Goal: Task Accomplishment & Management: Complete application form

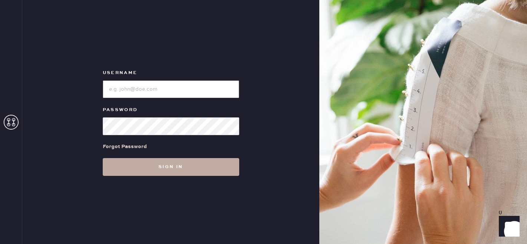
type input "[EMAIL_ADDRESS][DOMAIN_NAME]"
click at [181, 169] on button "Sign in" at bounding box center [171, 167] width 136 height 18
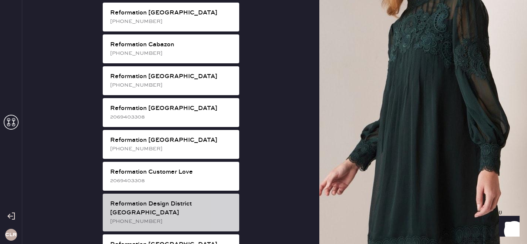
scroll to position [236, 0]
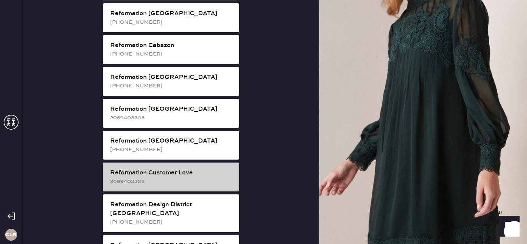
click at [179, 178] on div "2069403308" at bounding box center [171, 182] width 123 height 8
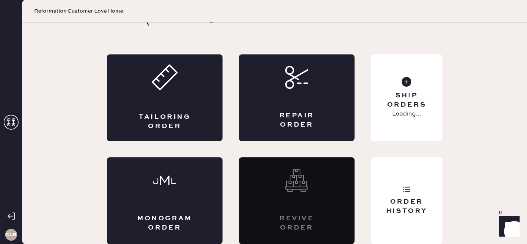
scroll to position [24, 0]
click at [261, 91] on div "Repair Order" at bounding box center [297, 98] width 116 height 87
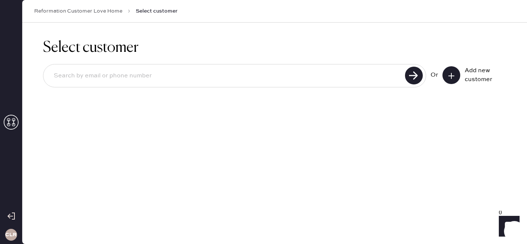
click at [176, 72] on input at bounding box center [225, 76] width 355 height 17
paste input "[EMAIL_ADDRESS][DOMAIN_NAME]"
type input "[EMAIL_ADDRESS][DOMAIN_NAME]"
click at [409, 76] on use at bounding box center [414, 76] width 18 height 18
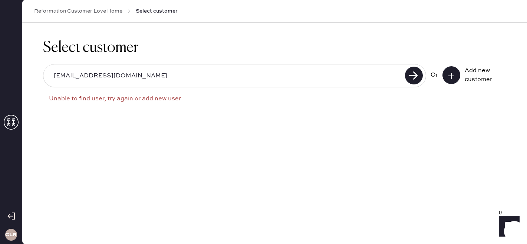
click at [452, 77] on icon at bounding box center [451, 75] width 7 height 7
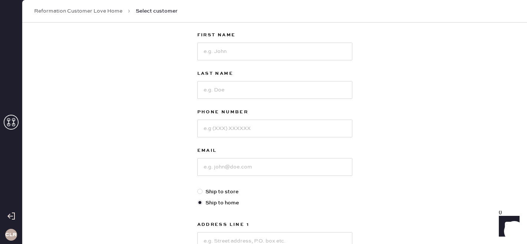
scroll to position [39, 0]
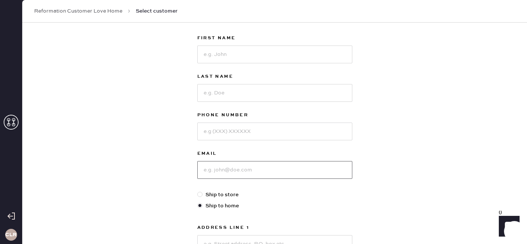
click at [220, 171] on input at bounding box center [274, 170] width 155 height 18
paste input "[EMAIL_ADDRESS][DOMAIN_NAME]"
type input "[EMAIL_ADDRESS][DOMAIN_NAME]"
click at [243, 50] on input at bounding box center [274, 55] width 155 height 18
paste input "[PERSON_NAME]"
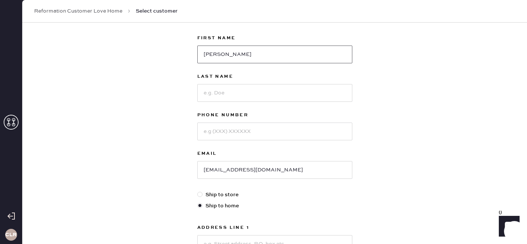
click at [228, 55] on input "[PERSON_NAME]" at bounding box center [274, 55] width 155 height 18
type input "Hyemin"
click at [227, 98] on input at bounding box center [274, 93] width 155 height 18
paste input "[PERSON_NAME]"
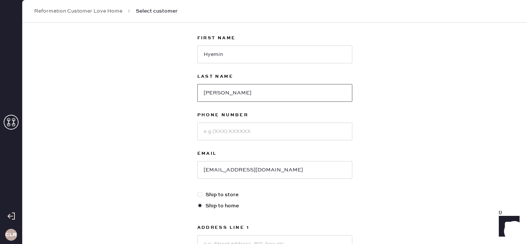
type input "[PERSON_NAME]"
click at [220, 134] on input at bounding box center [274, 132] width 155 height 18
paste input "[PHONE_NUMBER]"
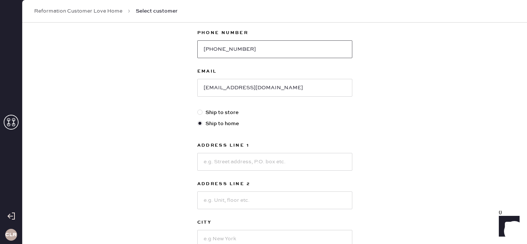
scroll to position [218, 0]
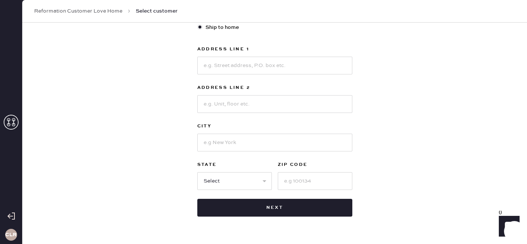
type input "[PHONE_NUMBER]"
click at [218, 65] on input at bounding box center [274, 66] width 155 height 18
paste input "[STREET_ADDRESS]"
type input "[STREET_ADDRESS]"
click at [213, 108] on input at bounding box center [274, 104] width 155 height 18
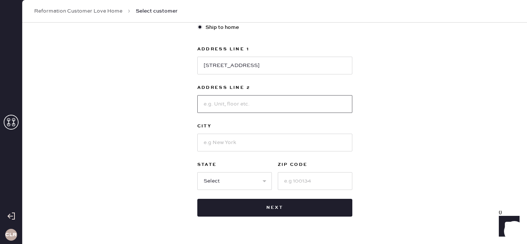
paste input "APT 5"
type input "APT 5"
click at [258, 135] on input at bounding box center [274, 143] width 155 height 18
paste input "06511"
type input "06511"
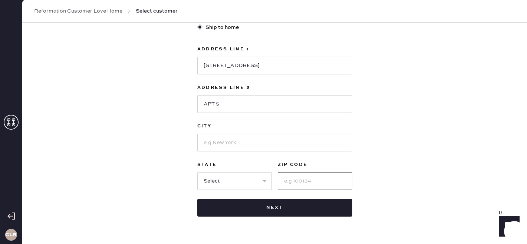
click at [290, 182] on input at bounding box center [315, 181] width 75 height 18
paste input "06511"
type input "06511"
click at [228, 143] on input at bounding box center [274, 143] width 155 height 18
paste input "[GEOGRAPHIC_DATA]"
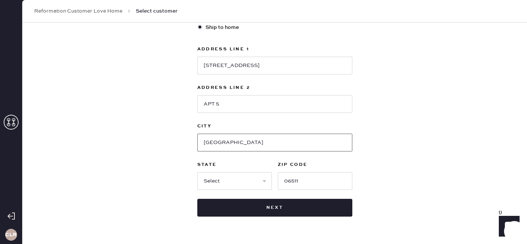
type input "[GEOGRAPHIC_DATA]"
click at [217, 182] on select "Select AK AL AR AZ CA CO CT [GEOGRAPHIC_DATA] DE FL [GEOGRAPHIC_DATA] HI [GEOGR…" at bounding box center [234, 181] width 75 height 18
select select "CT"
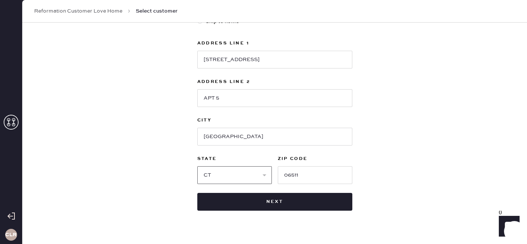
scroll to position [238, 0]
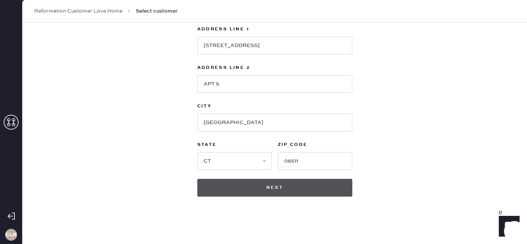
click at [293, 188] on button "Next" at bounding box center [274, 188] width 155 height 18
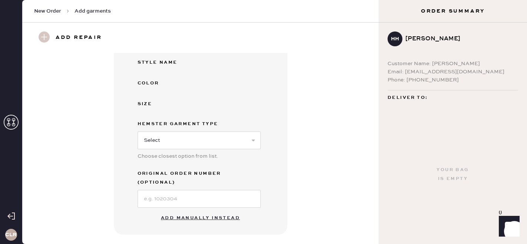
click at [187, 211] on button "Add manually instead" at bounding box center [201, 218] width 88 height 15
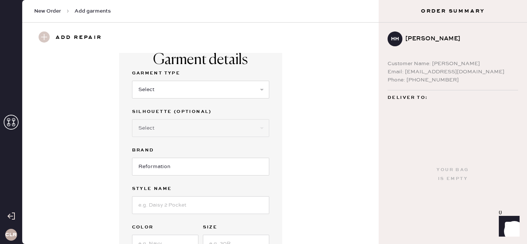
scroll to position [4, 0]
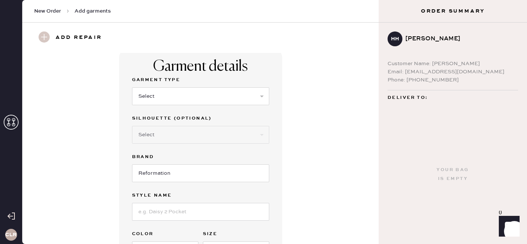
click at [162, 106] on div "Garment Type Select Basic Skirt Jeans Leggings Pants Shorts Basic Sleeved Dress…" at bounding box center [200, 95] width 137 height 39
click at [162, 99] on select "Select Basic Skirt Jeans Leggings Pants Shorts Basic Sleeved Dress Basic Sleeve…" at bounding box center [200, 97] width 137 height 18
select select "6"
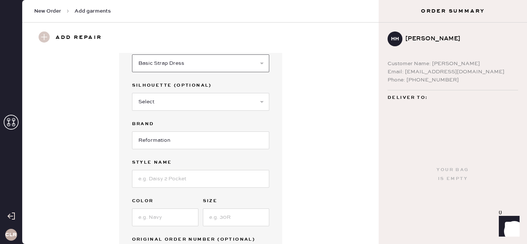
scroll to position [44, 0]
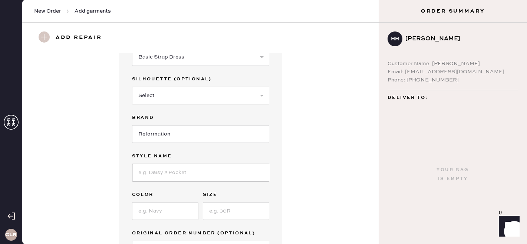
click at [164, 176] on input at bounding box center [200, 173] width 137 height 18
paste input "Pia Velvet Dress"
type input "Pia Velvet Dress"
click at [149, 215] on input at bounding box center [165, 212] width 66 height 18
type input "Black"
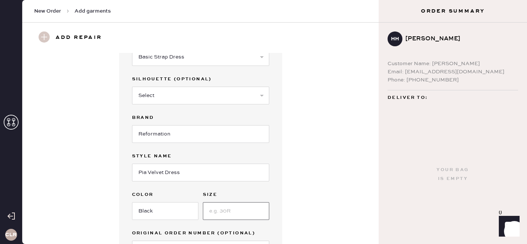
click at [214, 211] on input at bounding box center [236, 212] width 66 height 18
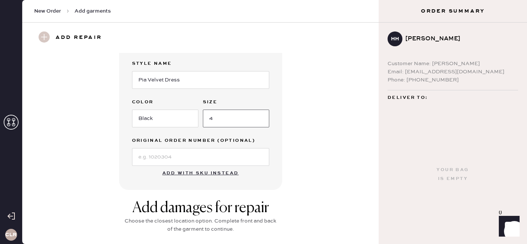
scroll to position [149, 0]
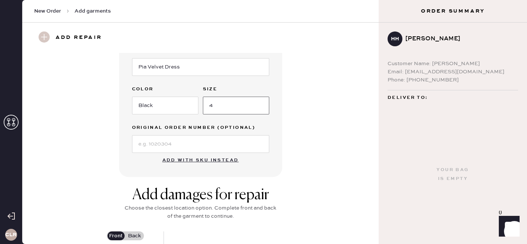
type input "4"
click at [209, 144] on input at bounding box center [200, 144] width 137 height 18
paste input "S15334005"
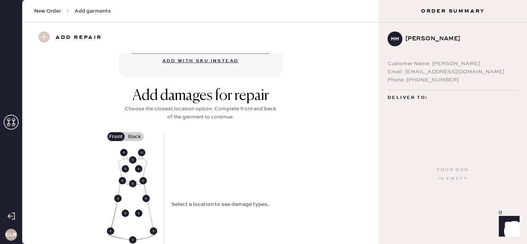
scroll to position [267, 0]
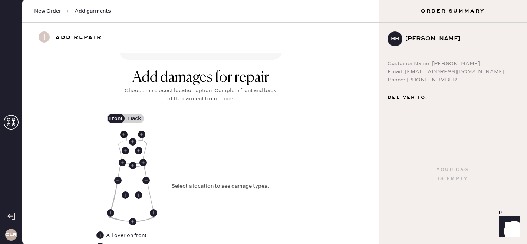
type input "S15334005"
click at [126, 134] on use at bounding box center [123, 134] width 7 height 7
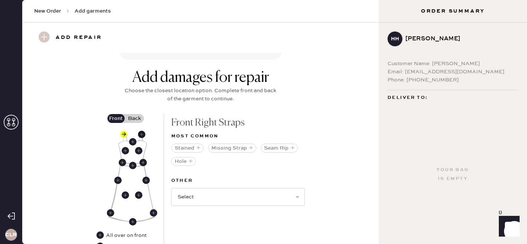
click at [144, 135] on use at bounding box center [141, 134] width 7 height 7
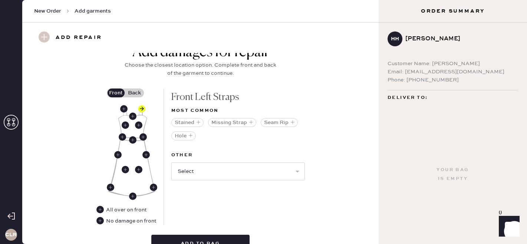
scroll to position [294, 0]
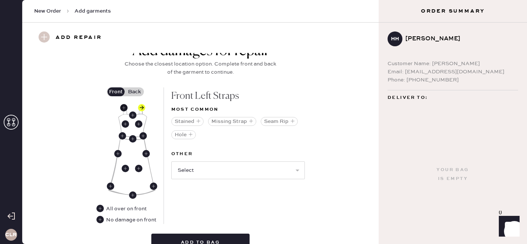
click at [122, 108] on use at bounding box center [123, 107] width 7 height 7
click at [142, 107] on use at bounding box center [141, 107] width 7 height 7
click at [126, 108] on use at bounding box center [123, 107] width 7 height 7
click at [241, 172] on select "Select Broken / Ripped Hem Broken Beads Broken Belt Loop Broken Button Broken C…" at bounding box center [238, 171] width 134 height 18
select select "1668"
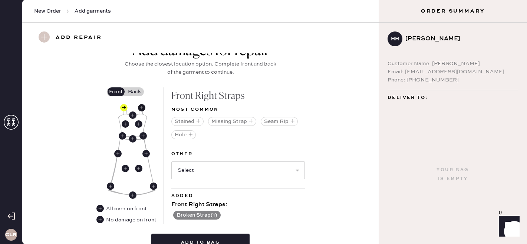
click at [142, 108] on use at bounding box center [141, 107] width 7 height 7
click at [228, 170] on select "Select Broken / Ripped Hem Broken Beads Broken Belt Loop Broken Button Broken C…" at bounding box center [238, 171] width 134 height 18
select select "1668"
select select
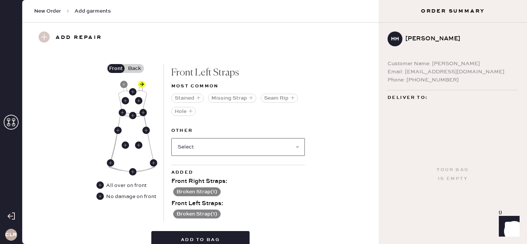
scroll to position [300, 0]
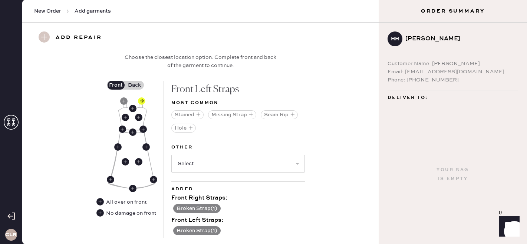
click at [137, 83] on label "Back" at bounding box center [134, 85] width 19 height 9
click at [135, 85] on input "Back" at bounding box center [135, 85] width 0 height 0
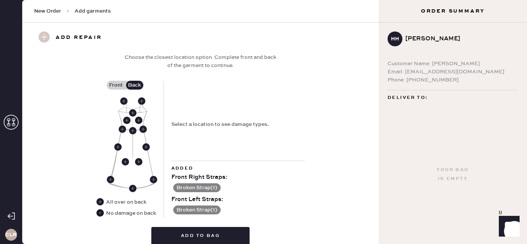
click at [102, 214] on use at bounding box center [99, 213] width 7 height 7
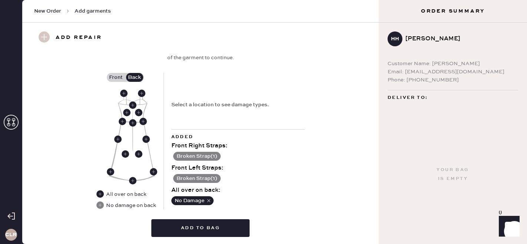
scroll to position [309, 0]
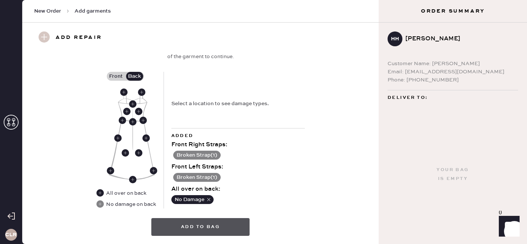
click at [240, 224] on button "Add to bag" at bounding box center [200, 227] width 98 height 18
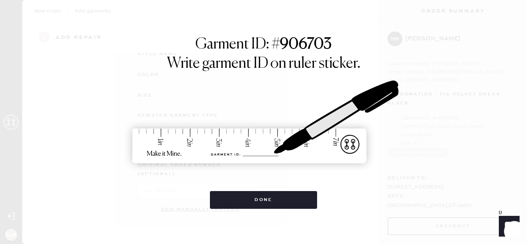
scroll to position [121, 0]
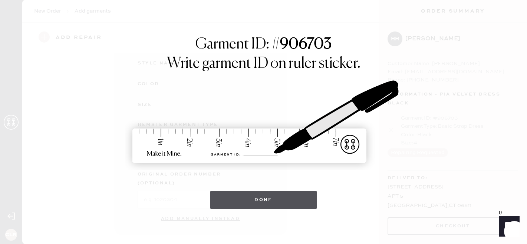
click at [250, 204] on button "Done" at bounding box center [263, 200] width 107 height 18
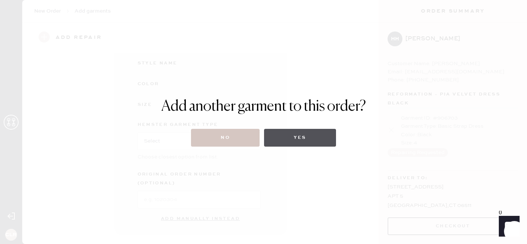
click at [299, 136] on button "Yes" at bounding box center [300, 138] width 72 height 18
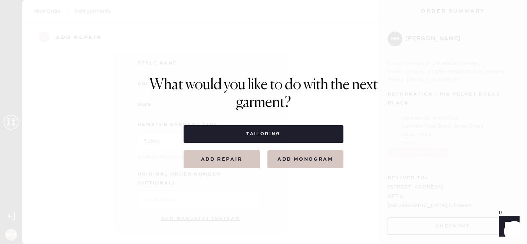
click at [227, 156] on button "Add repair" at bounding box center [222, 160] width 76 height 18
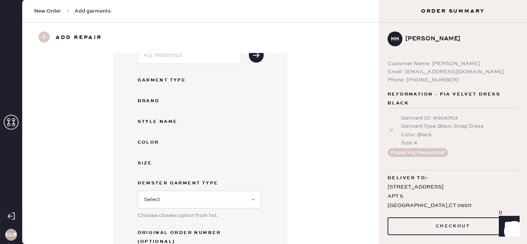
scroll to position [0, 0]
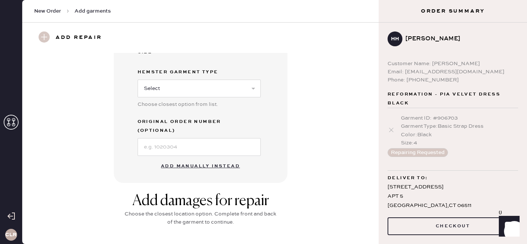
click at [181, 160] on button "Add manually instead" at bounding box center [201, 166] width 88 height 15
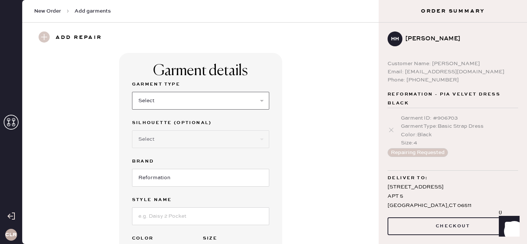
click at [198, 99] on select "Select Basic Skirt Jeans Leggings Pants Shorts Basic Sleeved Dress Basic Sleeve…" at bounding box center [200, 101] width 137 height 18
select select "7"
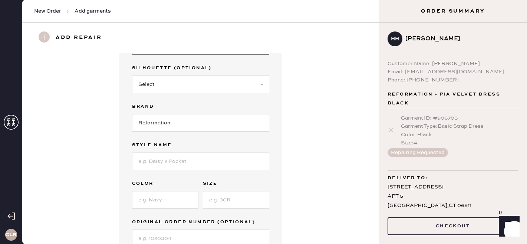
scroll to position [56, 0]
click at [170, 167] on input at bounding box center [200, 160] width 137 height 18
paste input "Zenni Dress"
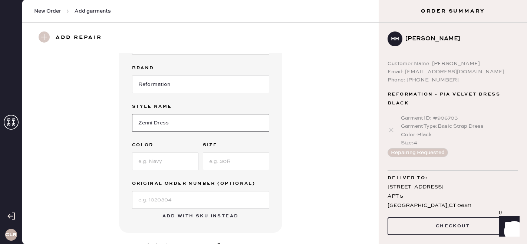
type input "Zenni Dress"
click at [168, 161] on input at bounding box center [165, 162] width 66 height 18
type input "Chocolate"
click at [256, 162] on input at bounding box center [236, 162] width 66 height 18
type input "6"
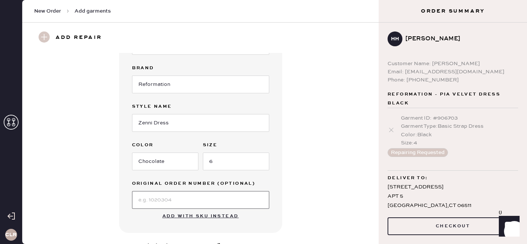
click at [155, 203] on input at bounding box center [200, 200] width 137 height 18
paste input "S08582763"
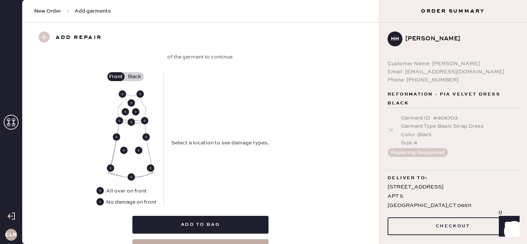
scroll to position [308, 0]
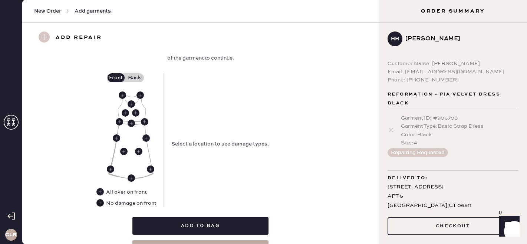
type input "S08582763"
click at [98, 203] on use at bounding box center [99, 203] width 7 height 7
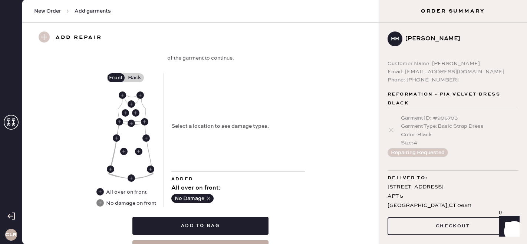
click at [139, 79] on label "Back" at bounding box center [134, 77] width 19 height 9
click at [135, 78] on input "Back" at bounding box center [135, 78] width 0 height 0
click at [132, 123] on use at bounding box center [132, 123] width 7 height 7
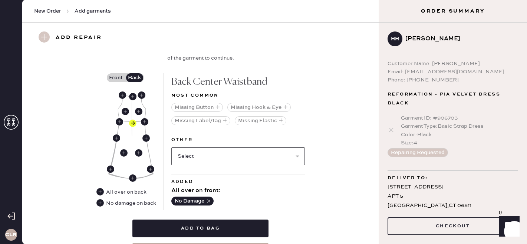
click at [210, 158] on select "Select Broken / Ripped Hem Broken Beads Broken Belt Loop Broken Button Broken C…" at bounding box center [238, 157] width 134 height 18
select select "1611"
select select
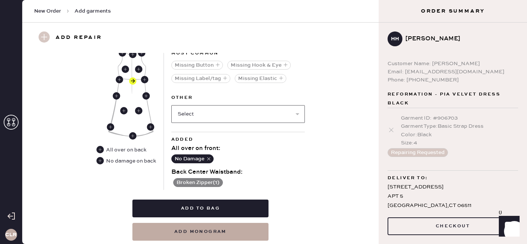
scroll to position [352, 0]
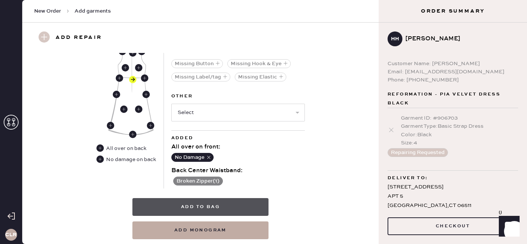
click at [245, 210] on button "Add to bag" at bounding box center [200, 207] width 136 height 18
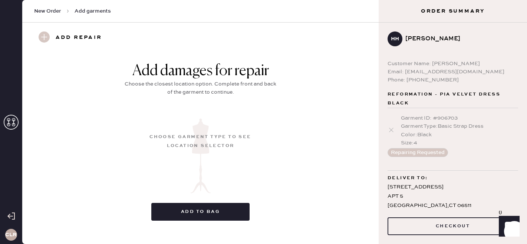
scroll to position [121, 0]
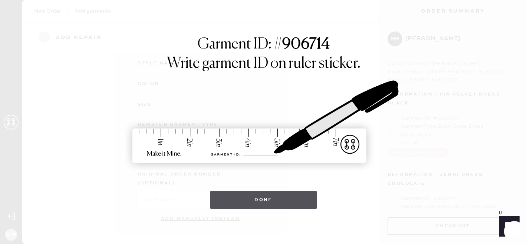
click at [243, 205] on button "Done" at bounding box center [263, 200] width 107 height 18
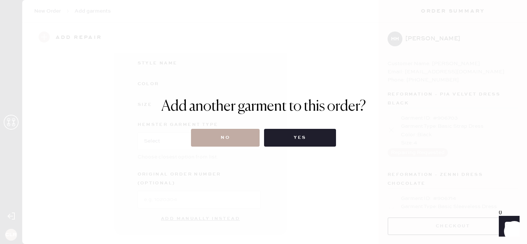
click at [238, 141] on button "No" at bounding box center [225, 138] width 69 height 18
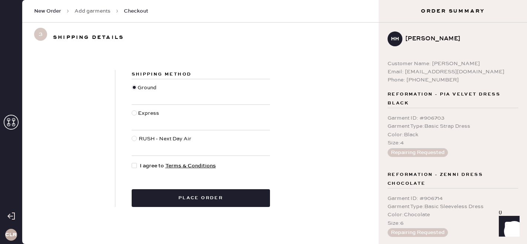
click at [132, 165] on div at bounding box center [134, 165] width 5 height 5
click at [132, 162] on input "I agree to Terms & Conditions" at bounding box center [132, 162] width 0 height 0
checkbox input "true"
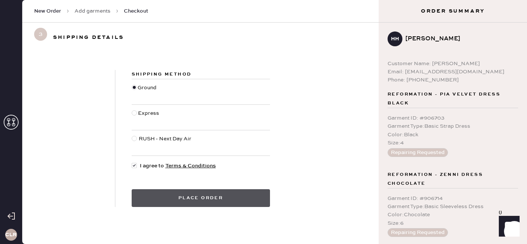
click at [163, 195] on button "Place order" at bounding box center [201, 199] width 138 height 18
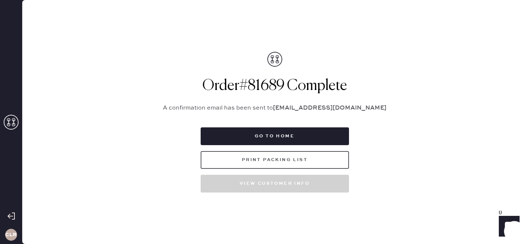
click at [278, 161] on button "Print Packing List" at bounding box center [275, 160] width 148 height 18
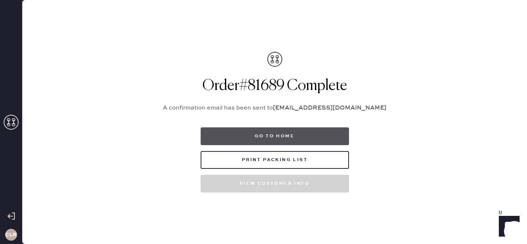
click at [284, 137] on button "Go to home" at bounding box center [275, 137] width 148 height 18
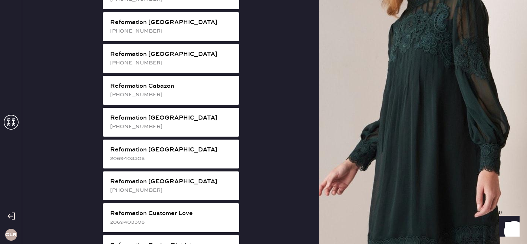
scroll to position [196, 0]
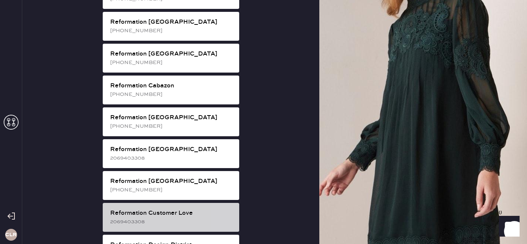
click at [169, 209] on div "Reformation Customer Love" at bounding box center [171, 213] width 123 height 9
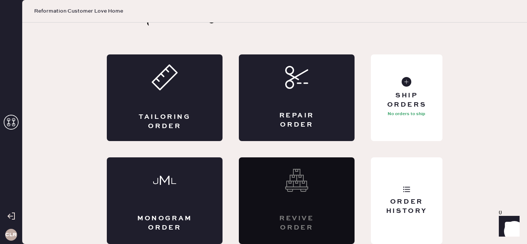
scroll to position [24, 0]
click at [418, 100] on div "Ship Orders" at bounding box center [407, 100] width 60 height 19
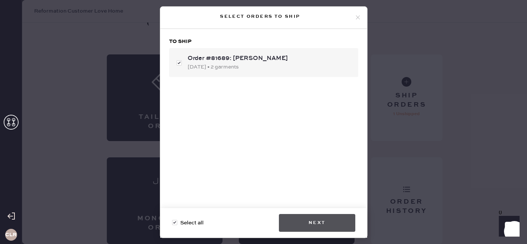
click at [329, 222] on button "Next" at bounding box center [317, 223] width 76 height 18
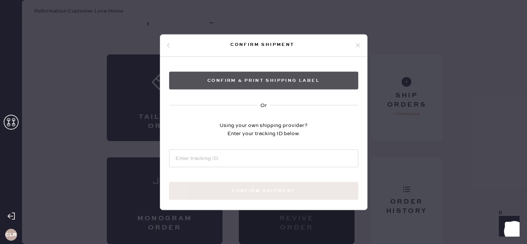
click at [275, 78] on button "Confirm & Print shipping label" at bounding box center [263, 81] width 189 height 18
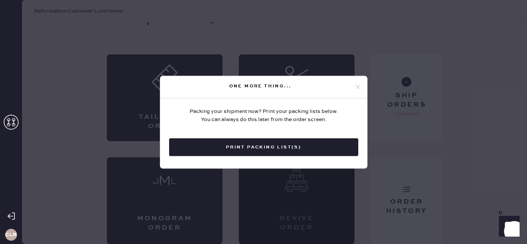
click at [361, 85] on div "One more thing..." at bounding box center [263, 87] width 207 height 22
click at [358, 85] on icon at bounding box center [358, 87] width 7 height 7
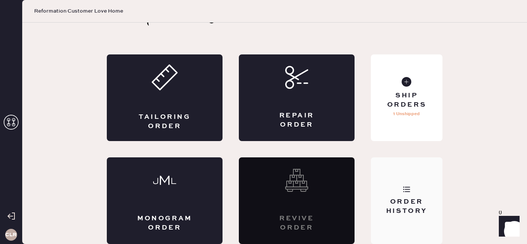
click at [414, 208] on div "Order History" at bounding box center [407, 207] width 60 height 19
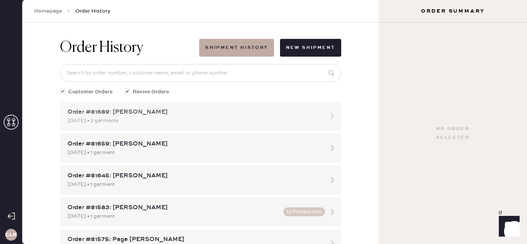
click at [129, 121] on div "[DATE] • 2 garments" at bounding box center [194, 121] width 253 height 8
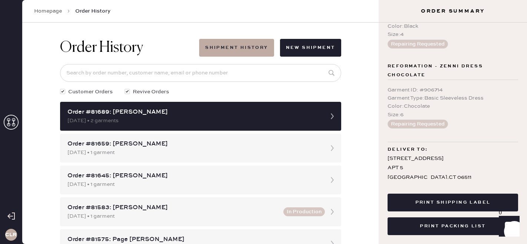
scroll to position [114, 0]
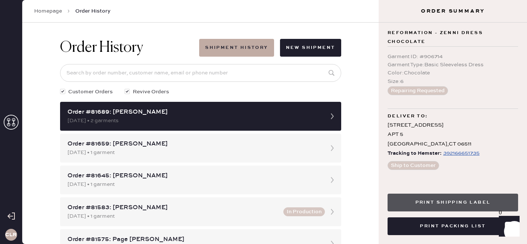
click at [457, 205] on button "Print Shipping Label" at bounding box center [453, 203] width 131 height 18
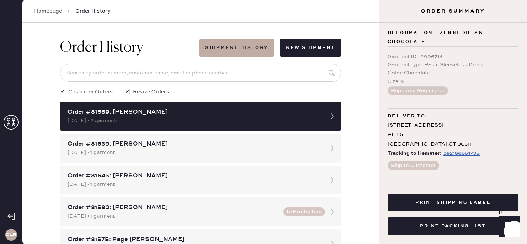
scroll to position [0, 0]
